Goal: Understand process/instructions: Learn about a topic

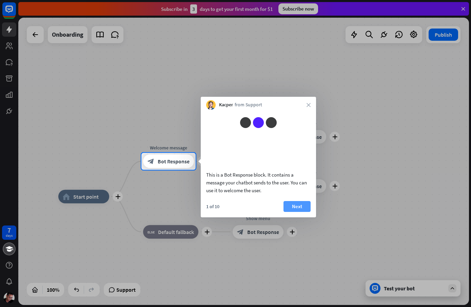
click at [299, 212] on button "Next" at bounding box center [297, 206] width 27 height 11
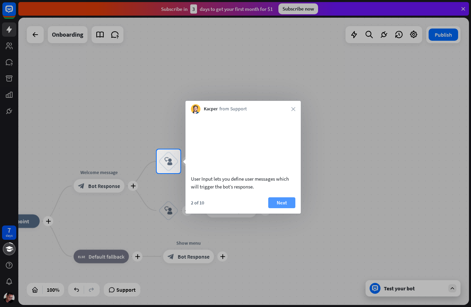
click at [288, 208] on button "Next" at bounding box center [281, 202] width 27 height 11
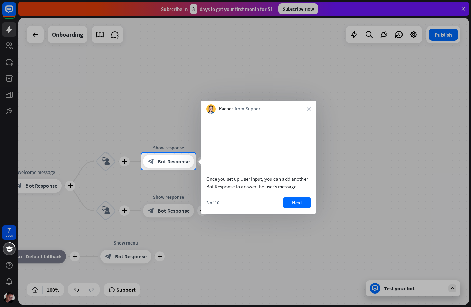
click at [288, 208] on button "Next" at bounding box center [297, 202] width 27 height 11
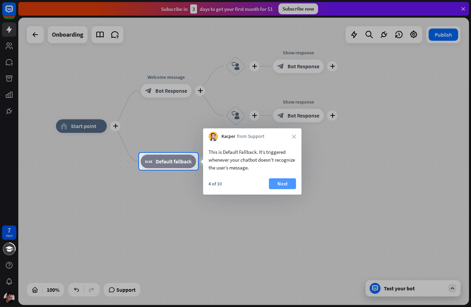
click at [288, 188] on button "Next" at bounding box center [282, 183] width 27 height 11
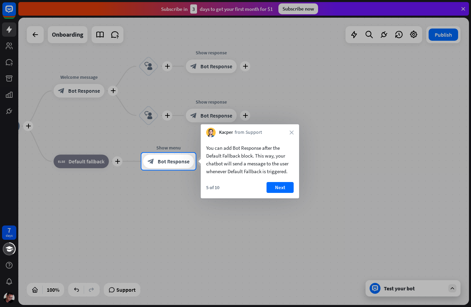
click at [288, 188] on button "Next" at bounding box center [280, 187] width 27 height 11
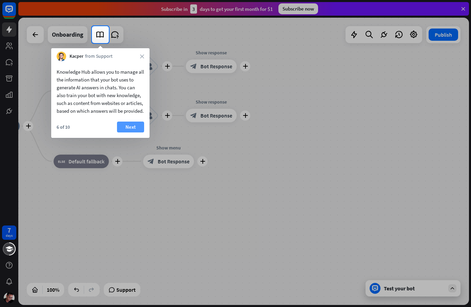
click at [132, 132] on button "Next" at bounding box center [130, 127] width 27 height 11
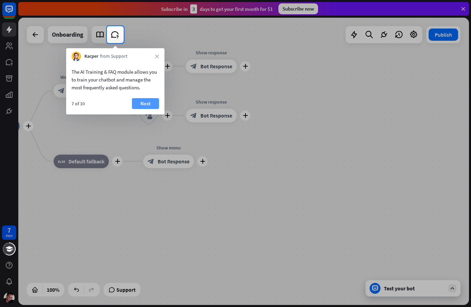
click at [144, 99] on button "Next" at bounding box center [145, 103] width 27 height 11
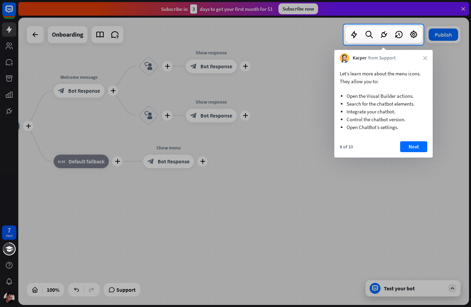
click at [417, 154] on div "8 of 10 Next" at bounding box center [384, 149] width 98 height 16
click at [419, 149] on button "Next" at bounding box center [414, 146] width 27 height 11
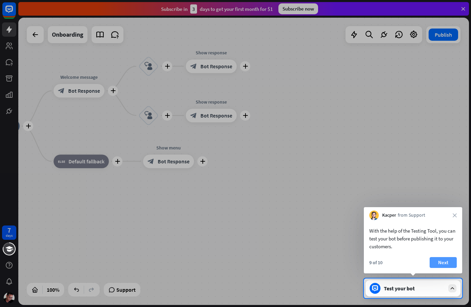
click at [445, 259] on button "Next" at bounding box center [443, 262] width 27 height 11
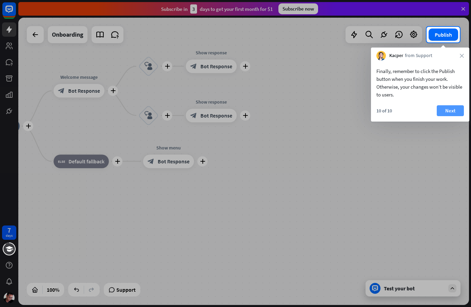
click at [450, 107] on button "Next" at bounding box center [450, 110] width 27 height 11
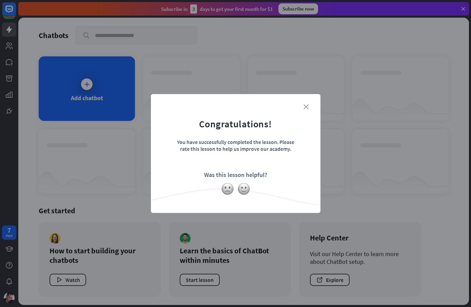
click at [308, 104] on icon "close" at bounding box center [306, 106] width 5 height 5
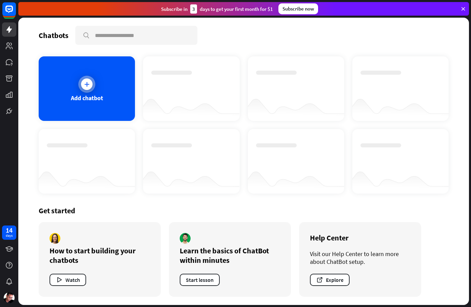
click at [91, 87] on div at bounding box center [87, 84] width 12 height 12
